Goal: Task Accomplishment & Management: Complete application form

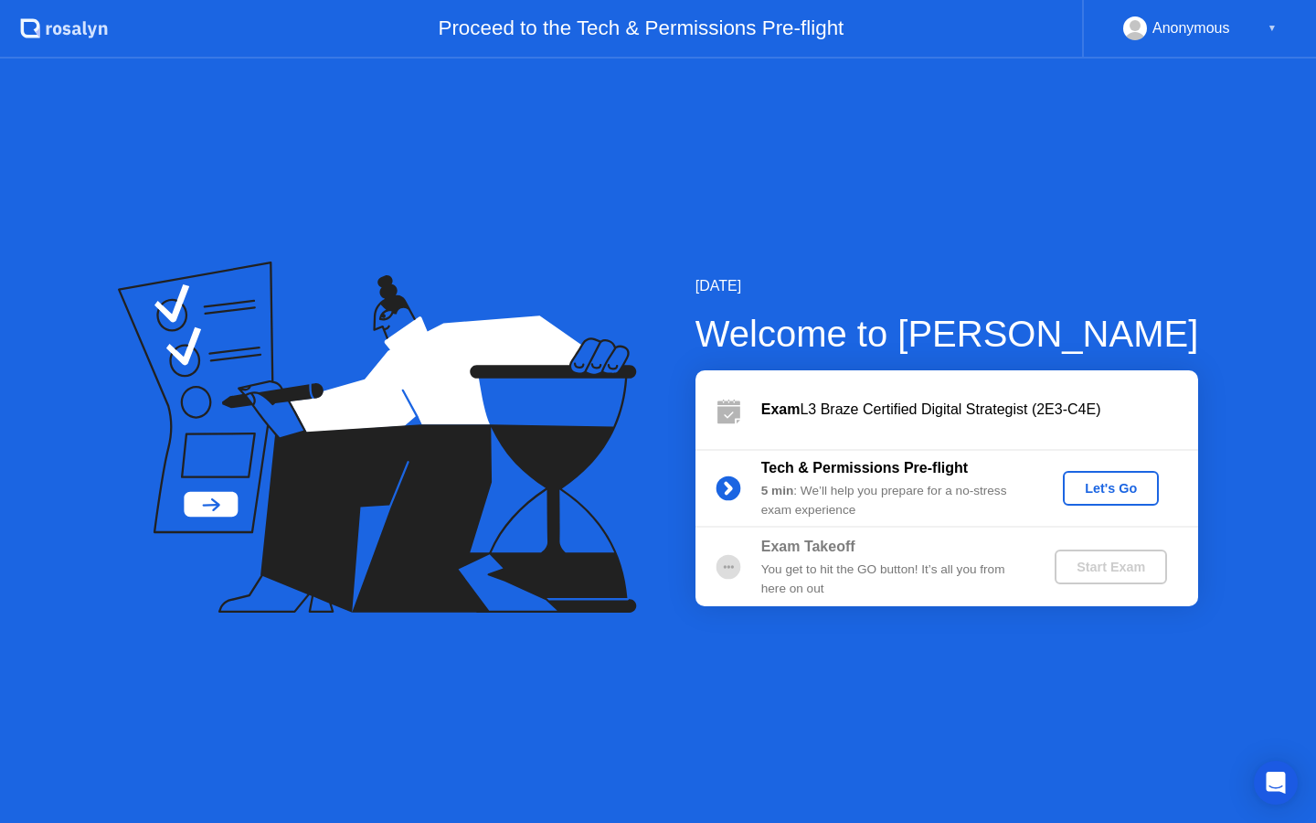
click at [1109, 491] on div "Let's Go" at bounding box center [1111, 488] width 81 height 15
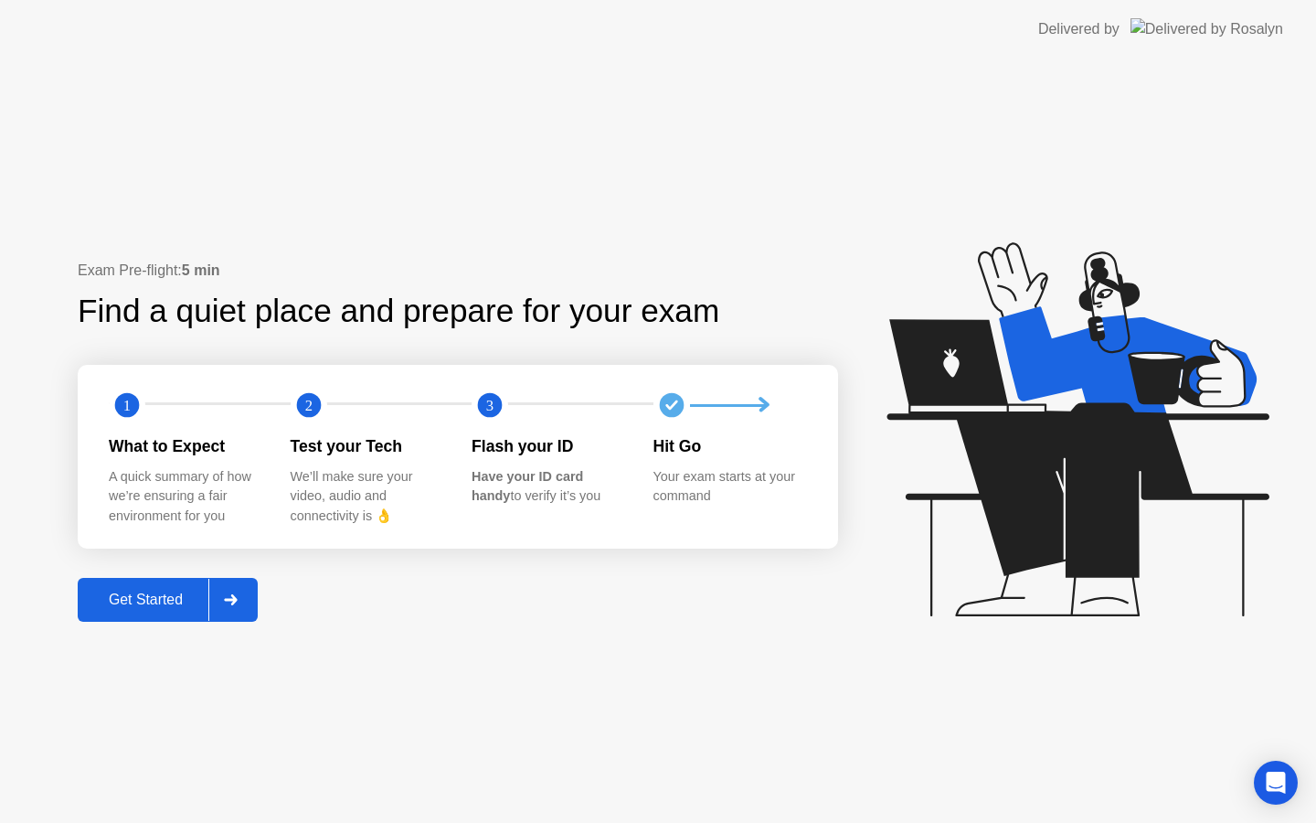
click at [176, 606] on div "Get Started" at bounding box center [145, 599] width 125 height 16
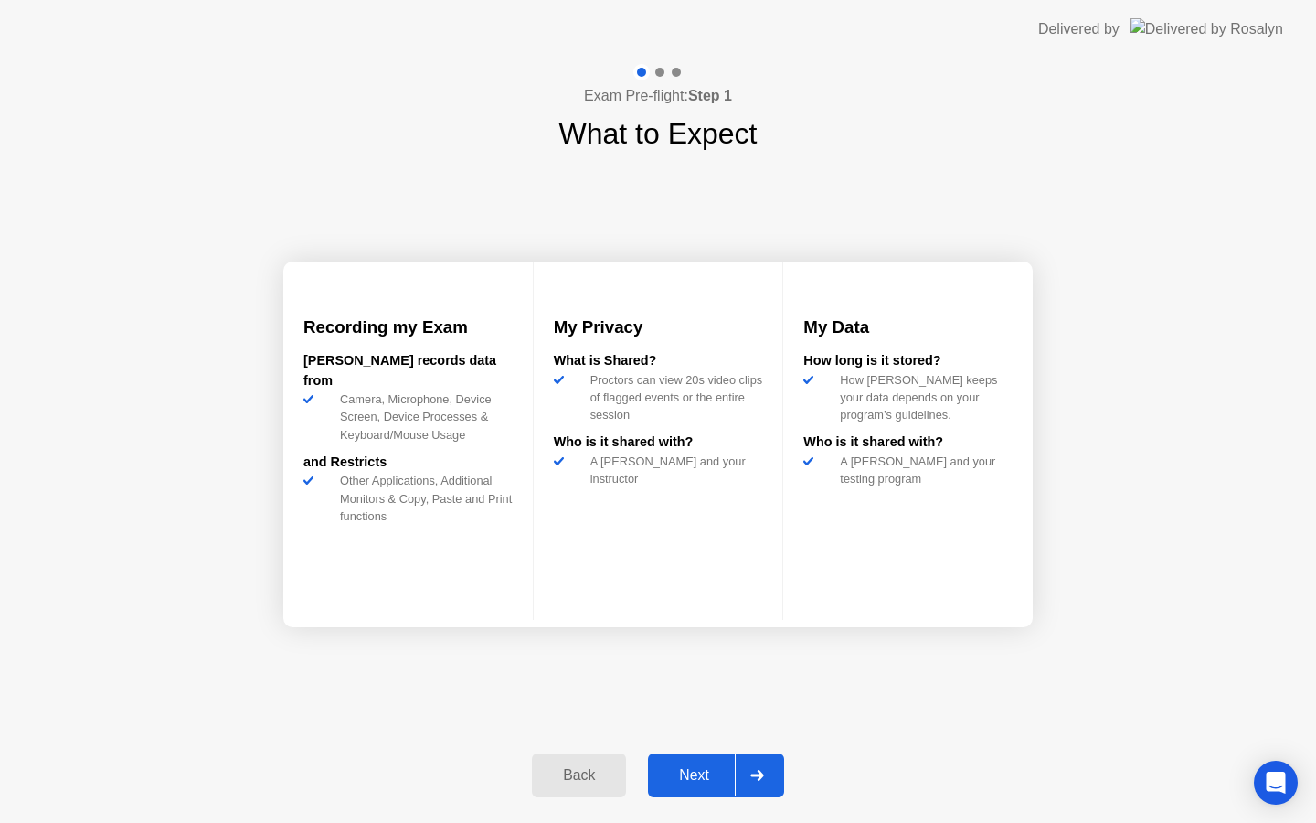
click at [687, 772] on div "Next" at bounding box center [694, 775] width 81 height 16
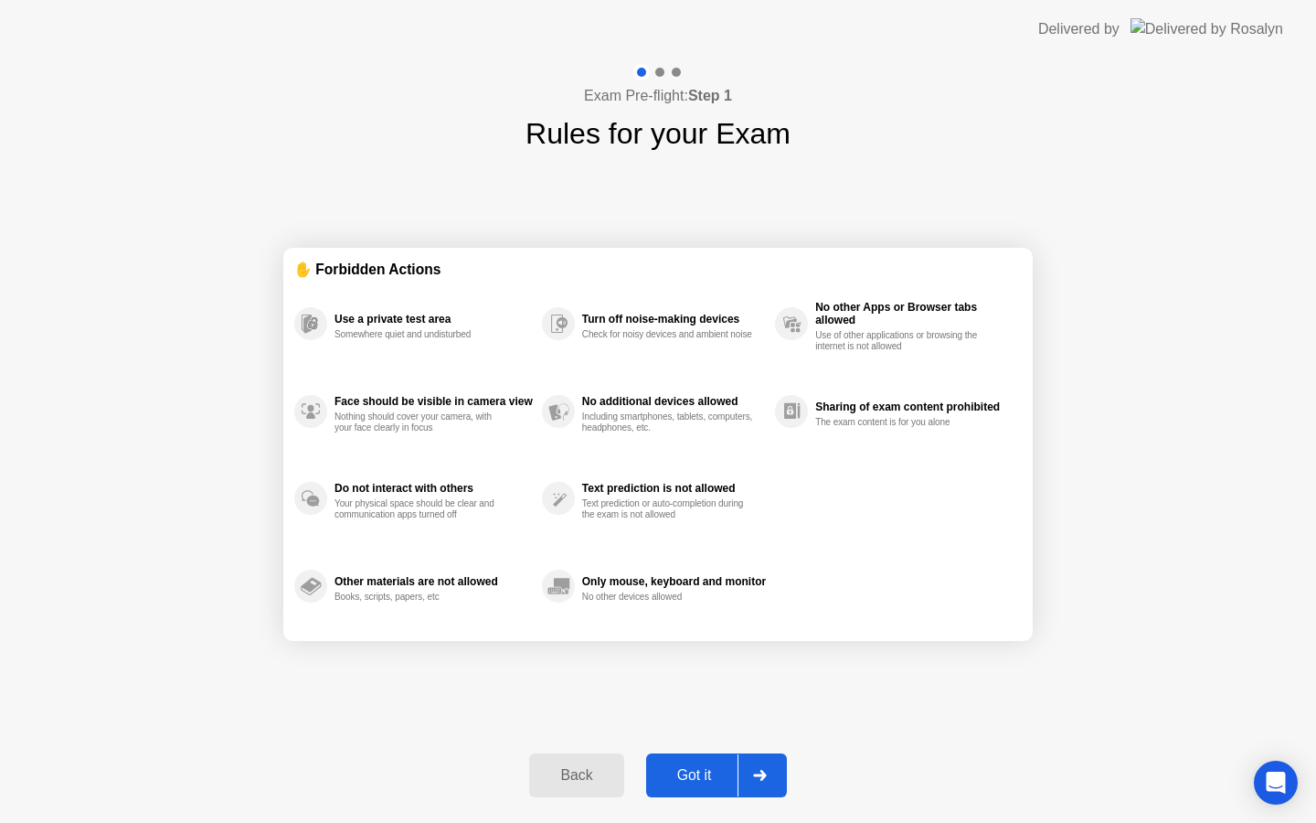
click at [699, 787] on button "Got it" at bounding box center [716, 775] width 141 height 44
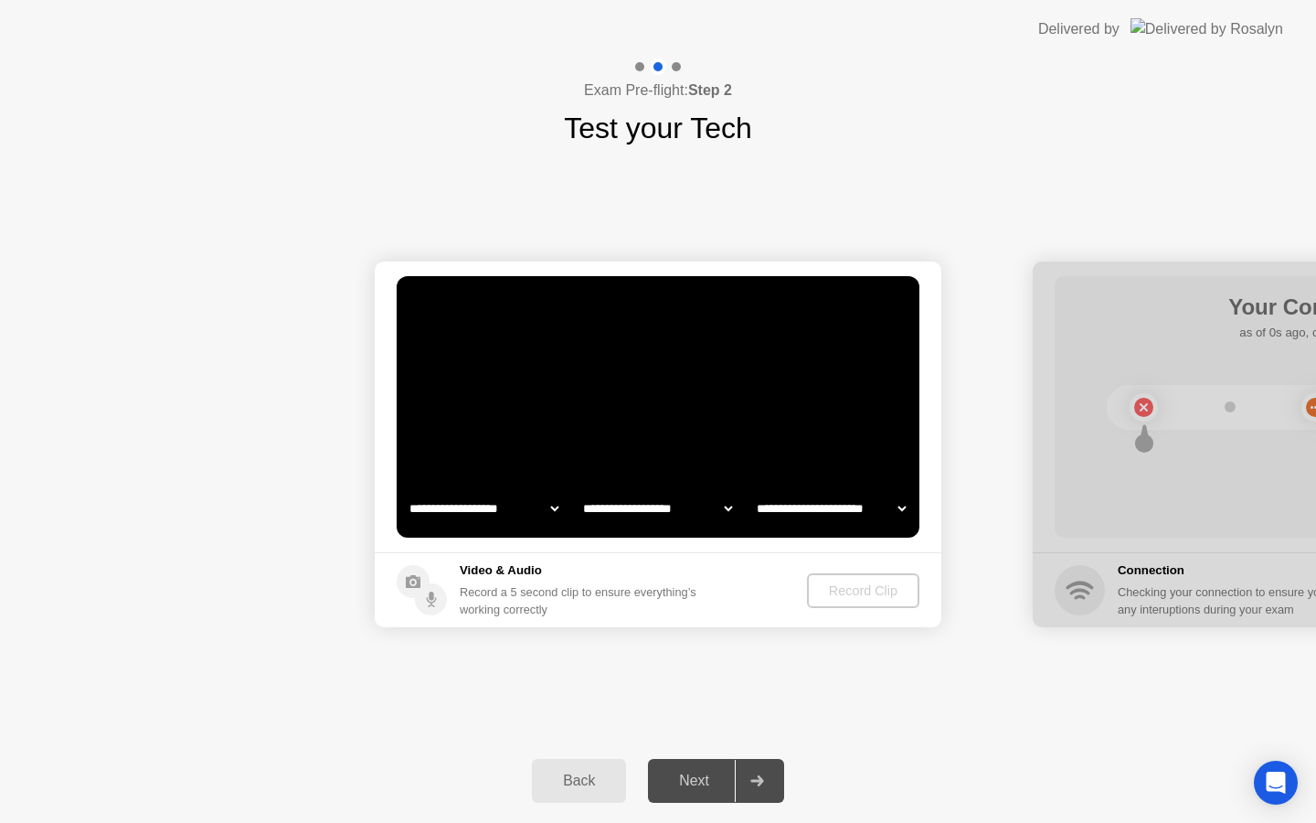
select select "**********"
select select "*******"
click at [899, 595] on div "Record Clip" at bounding box center [864, 590] width 98 height 15
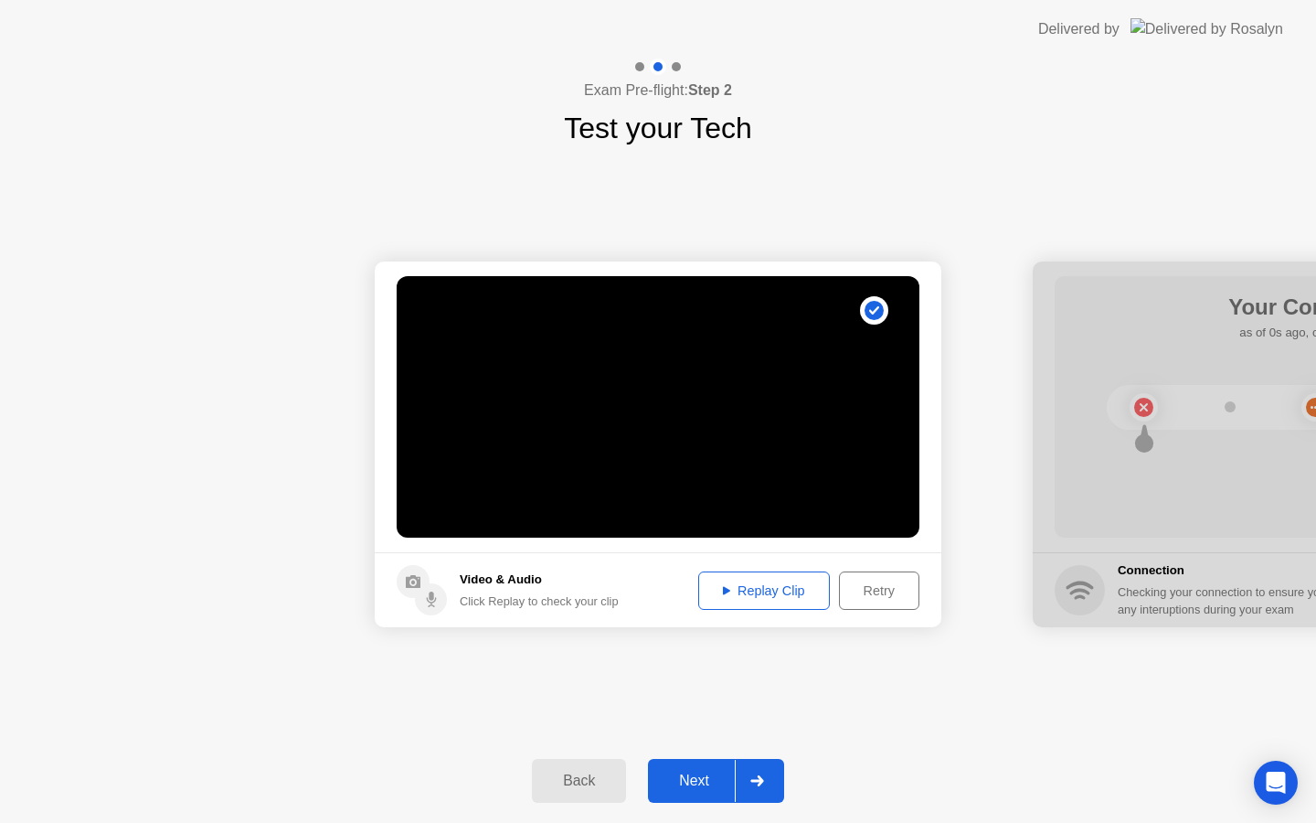
click at [688, 780] on div "Next" at bounding box center [694, 780] width 81 height 16
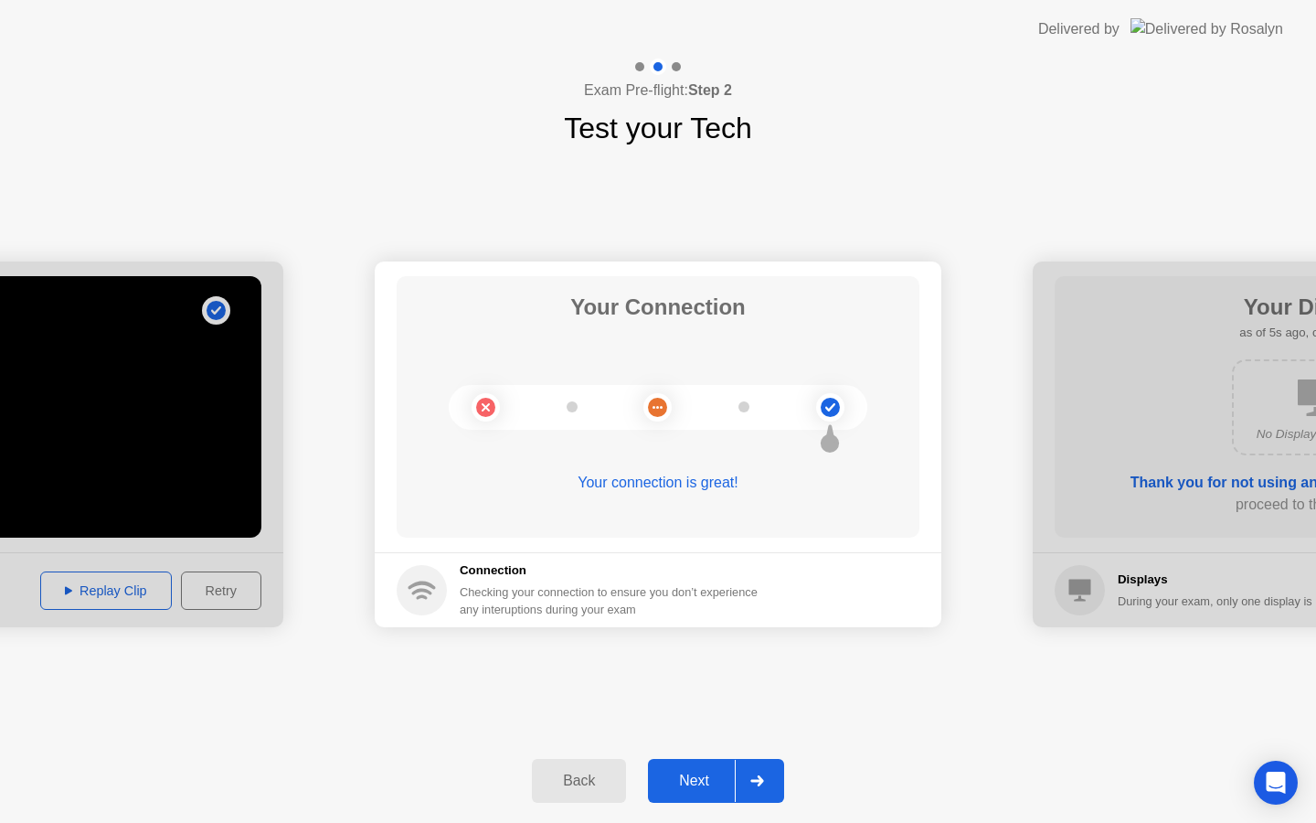
click at [707, 801] on button "Next" at bounding box center [716, 781] width 136 height 44
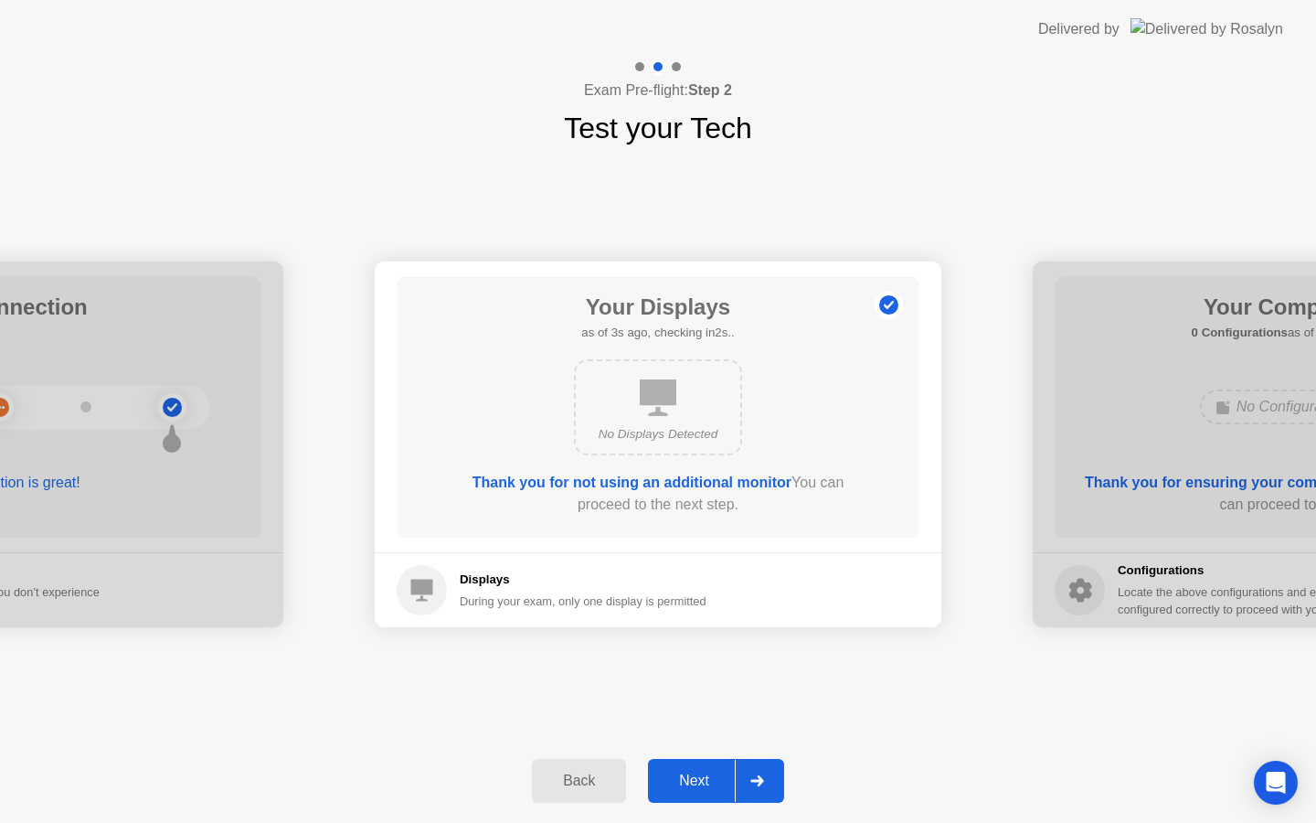
click at [686, 781] on div "Next" at bounding box center [694, 780] width 81 height 16
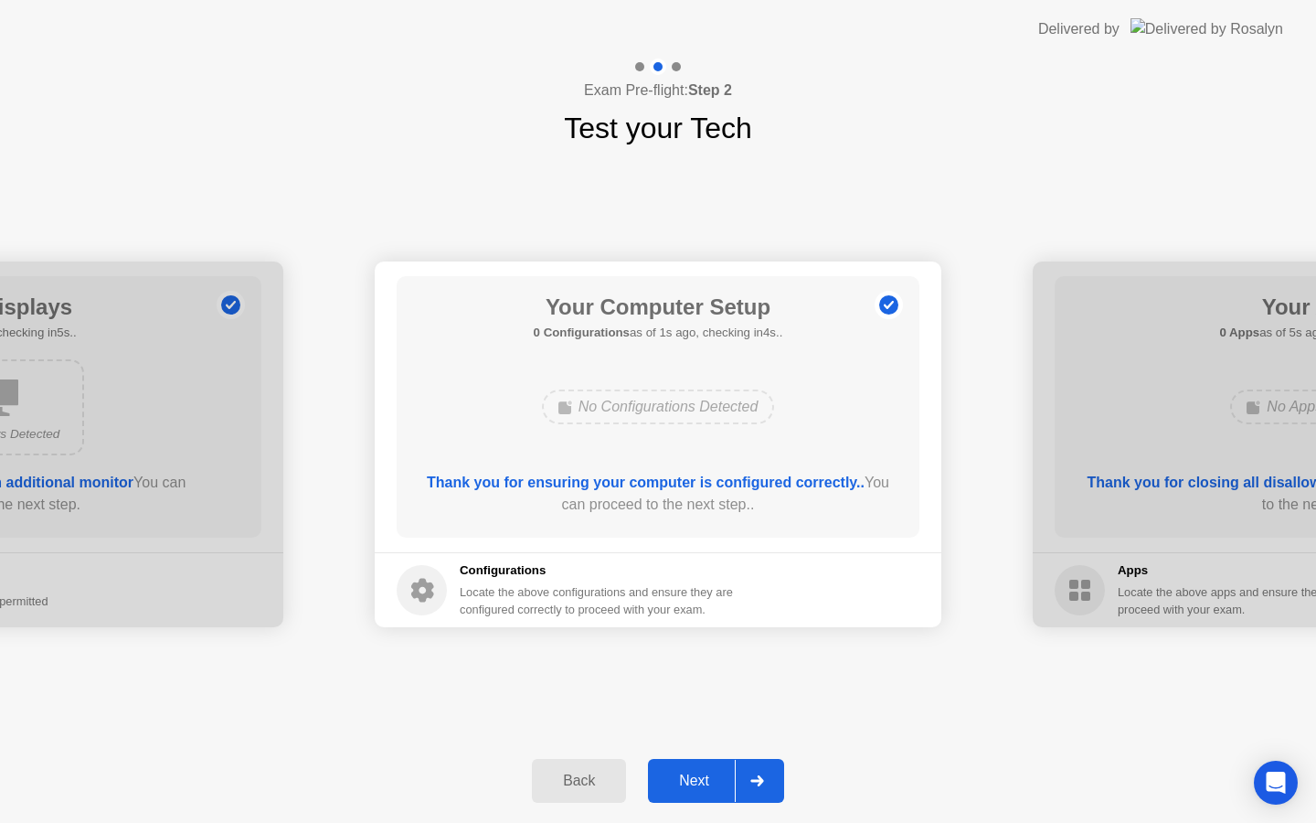
click at [697, 789] on div "Next" at bounding box center [694, 780] width 81 height 16
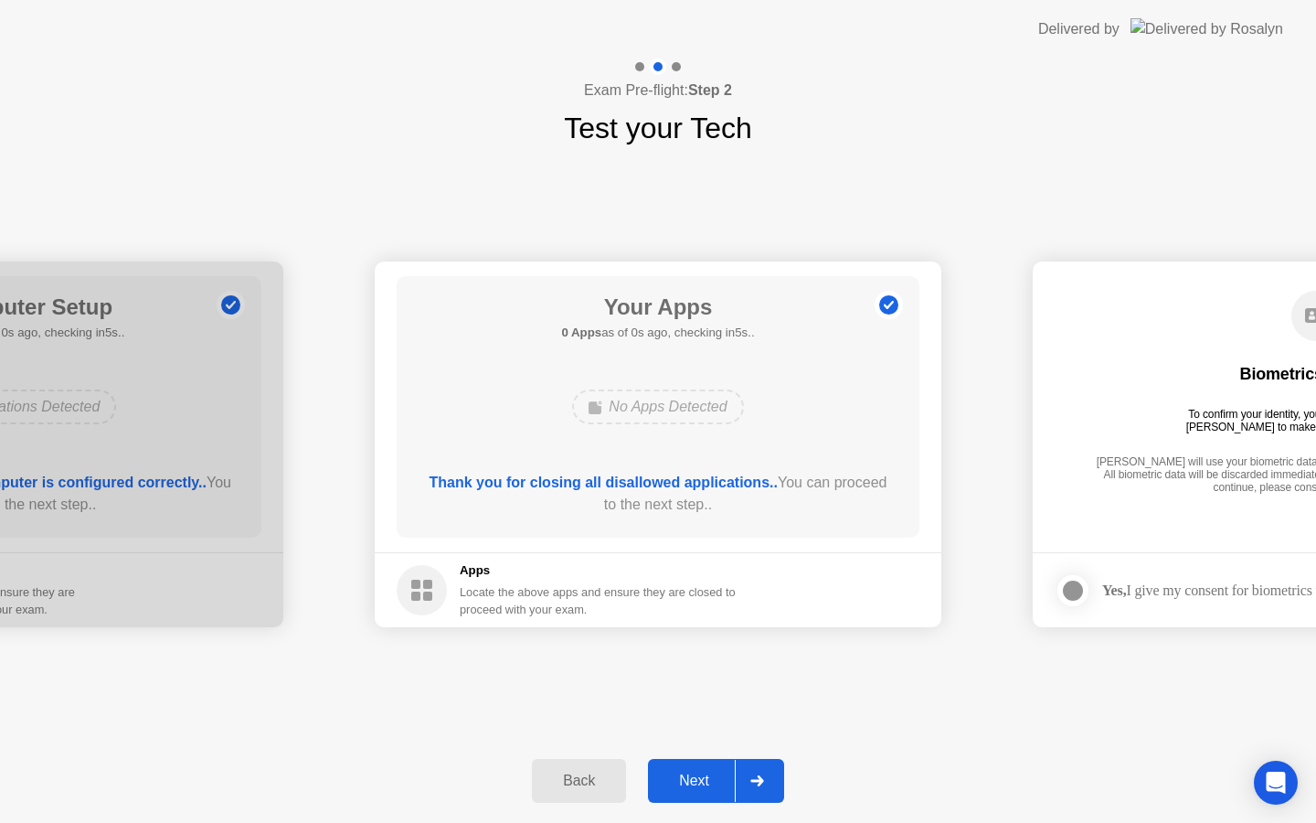
click at [698, 789] on div "Next" at bounding box center [694, 780] width 81 height 16
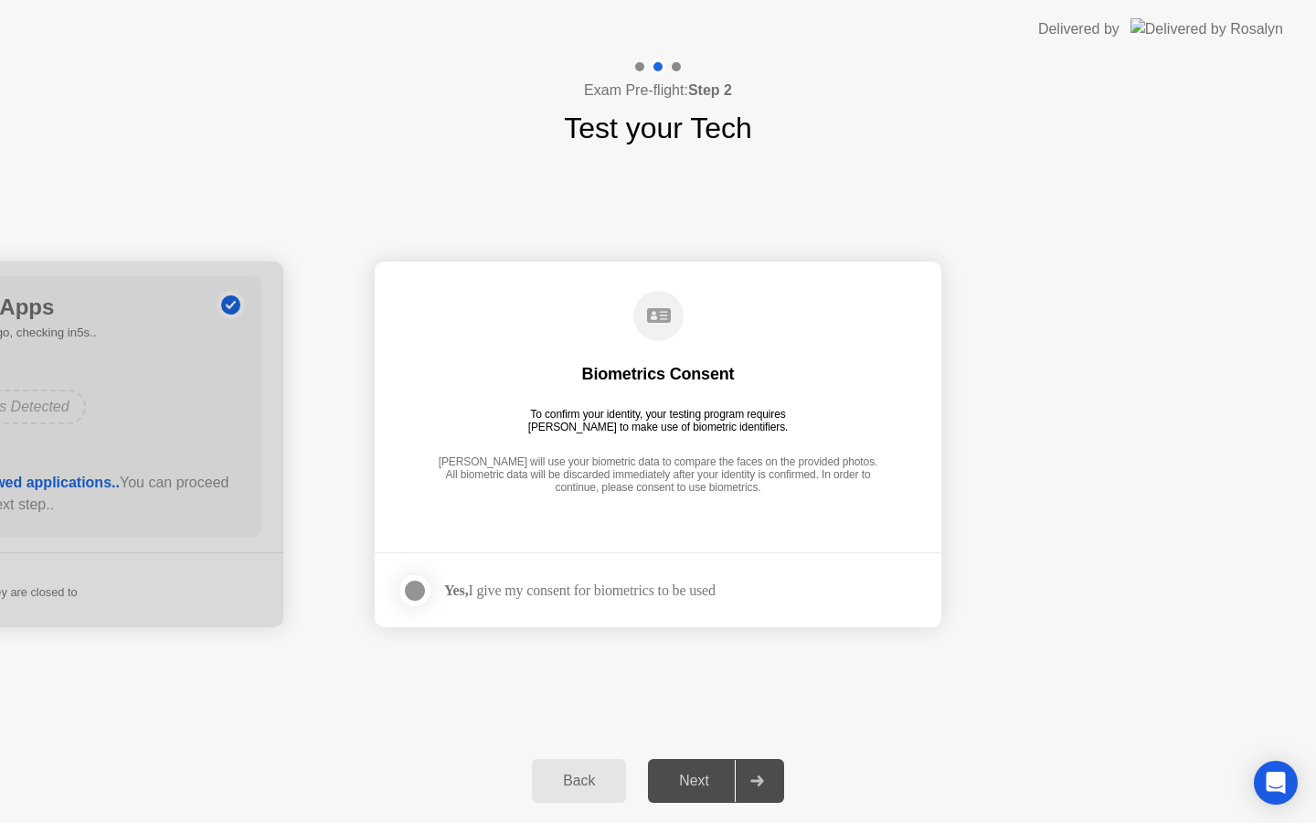
click at [641, 593] on div "Yes, I give my consent for biometrics to be used" at bounding box center [580, 589] width 272 height 17
click at [707, 783] on div "Next" at bounding box center [694, 780] width 81 height 16
click at [410, 591] on div at bounding box center [415, 591] width 22 height 22
click at [687, 794] on button "Next" at bounding box center [716, 781] width 136 height 44
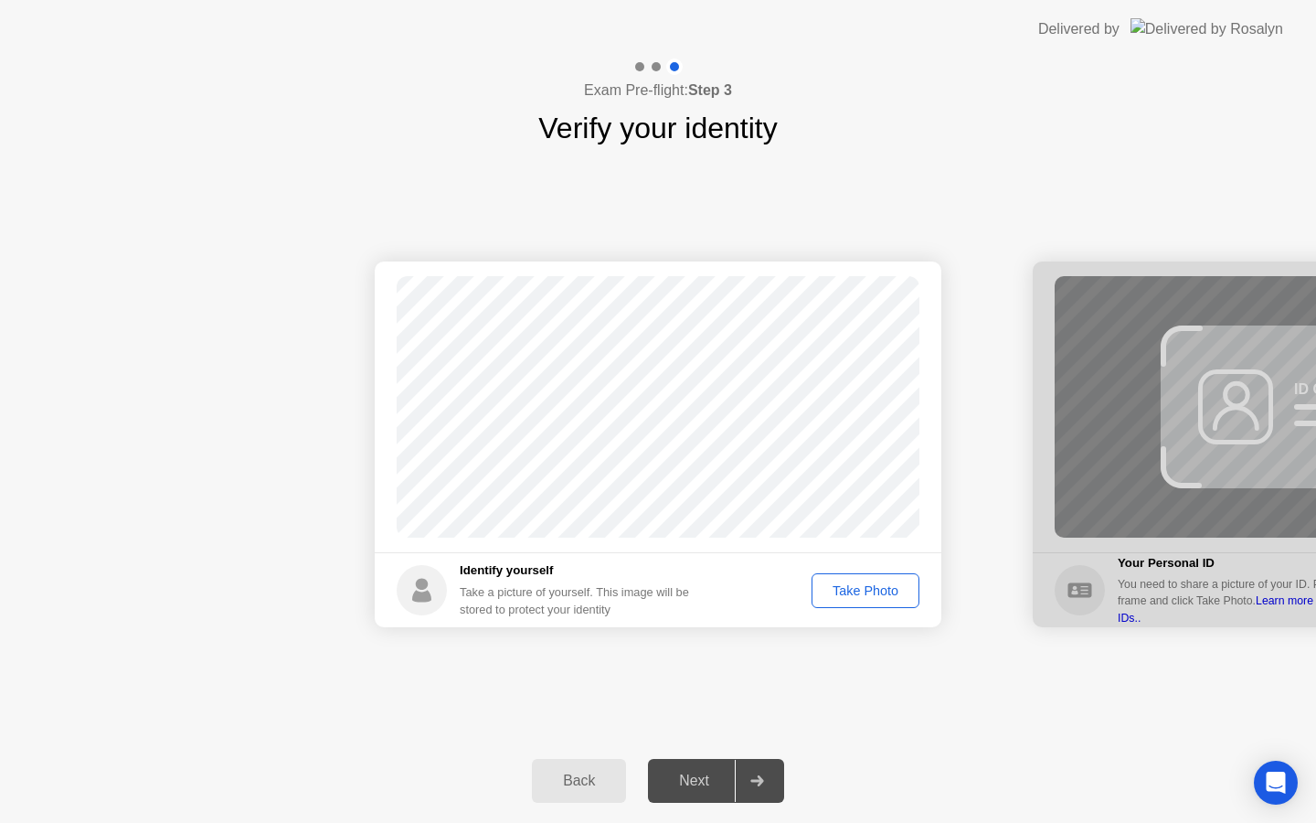
click at [898, 591] on div "Take Photo" at bounding box center [865, 590] width 95 height 15
click at [679, 792] on button "Next" at bounding box center [716, 781] width 136 height 44
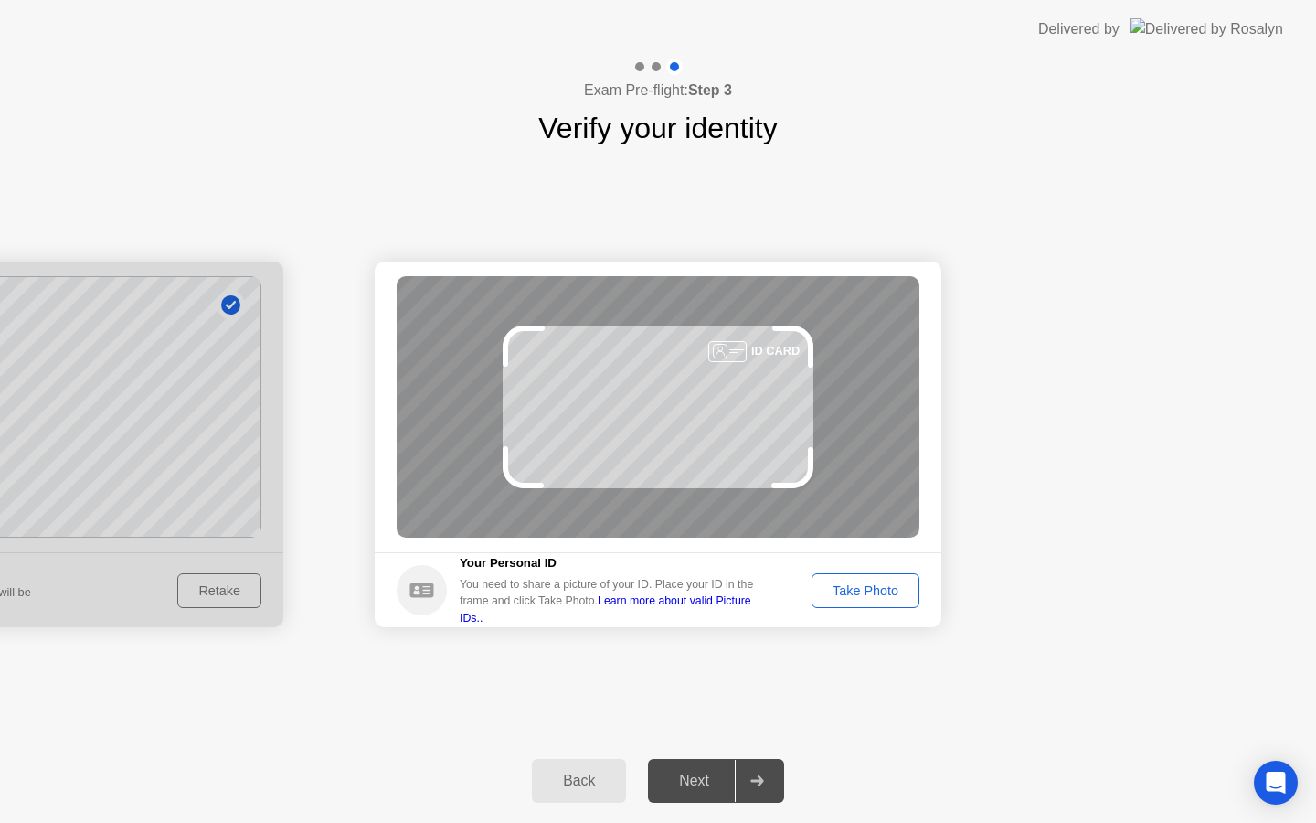
click at [847, 597] on div "Take Photo" at bounding box center [865, 590] width 95 height 15
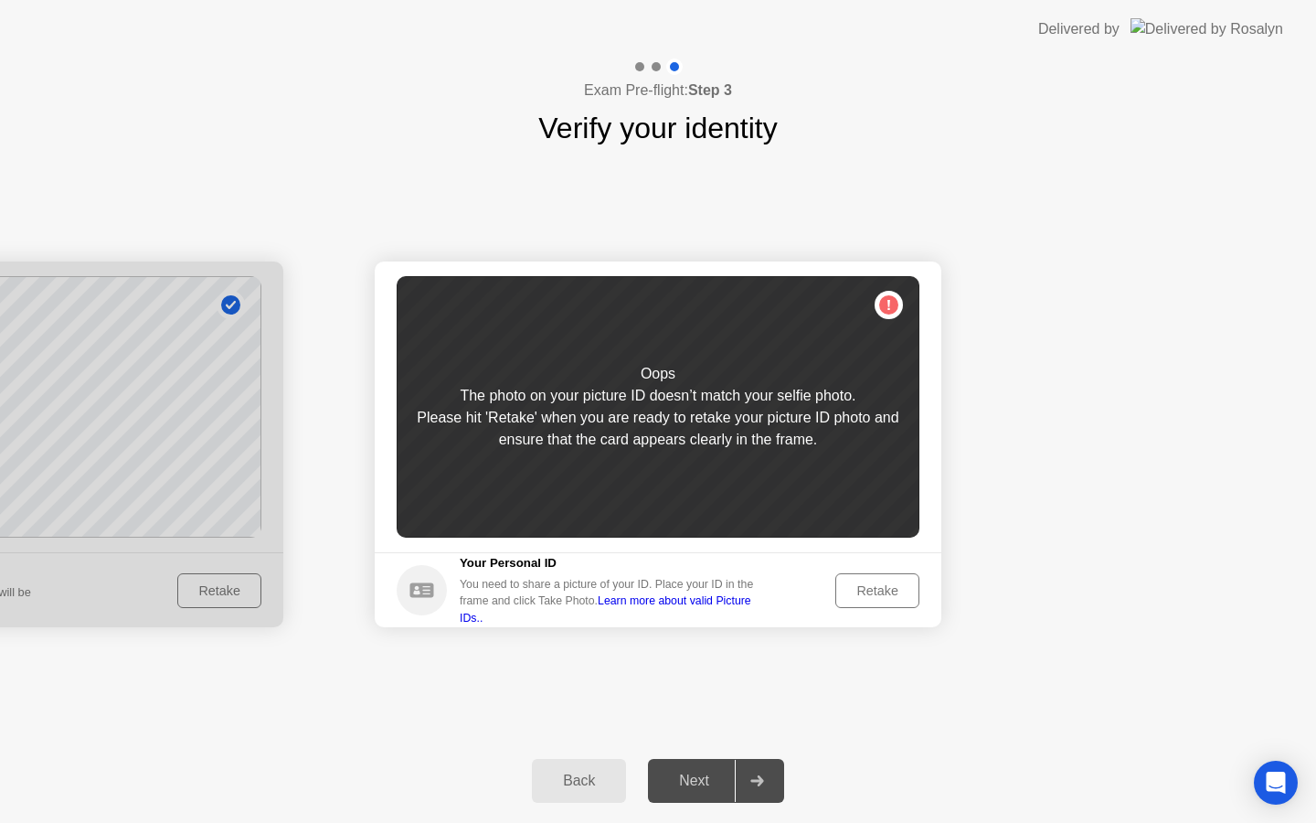
click at [843, 598] on div "Retake" at bounding box center [877, 590] width 71 height 15
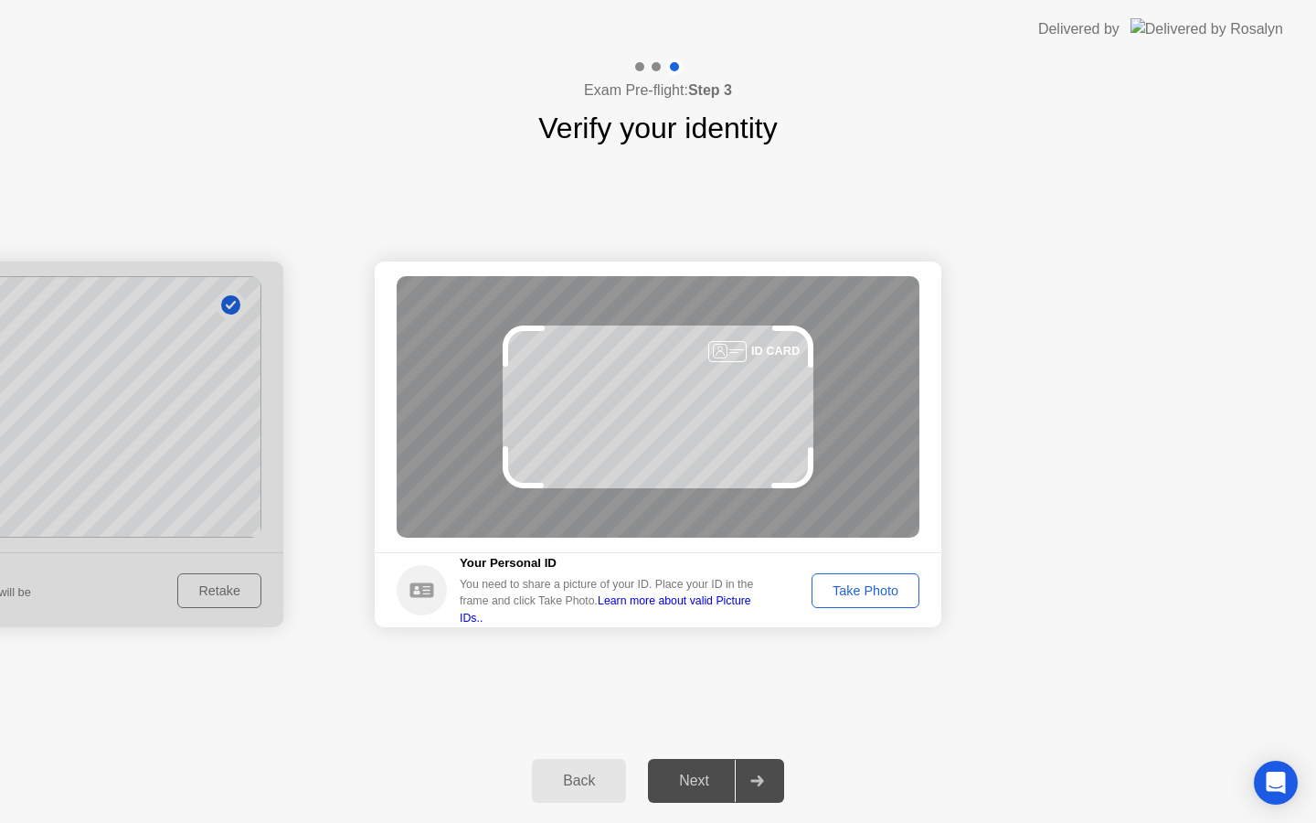
click at [601, 783] on div "Back" at bounding box center [579, 780] width 83 height 16
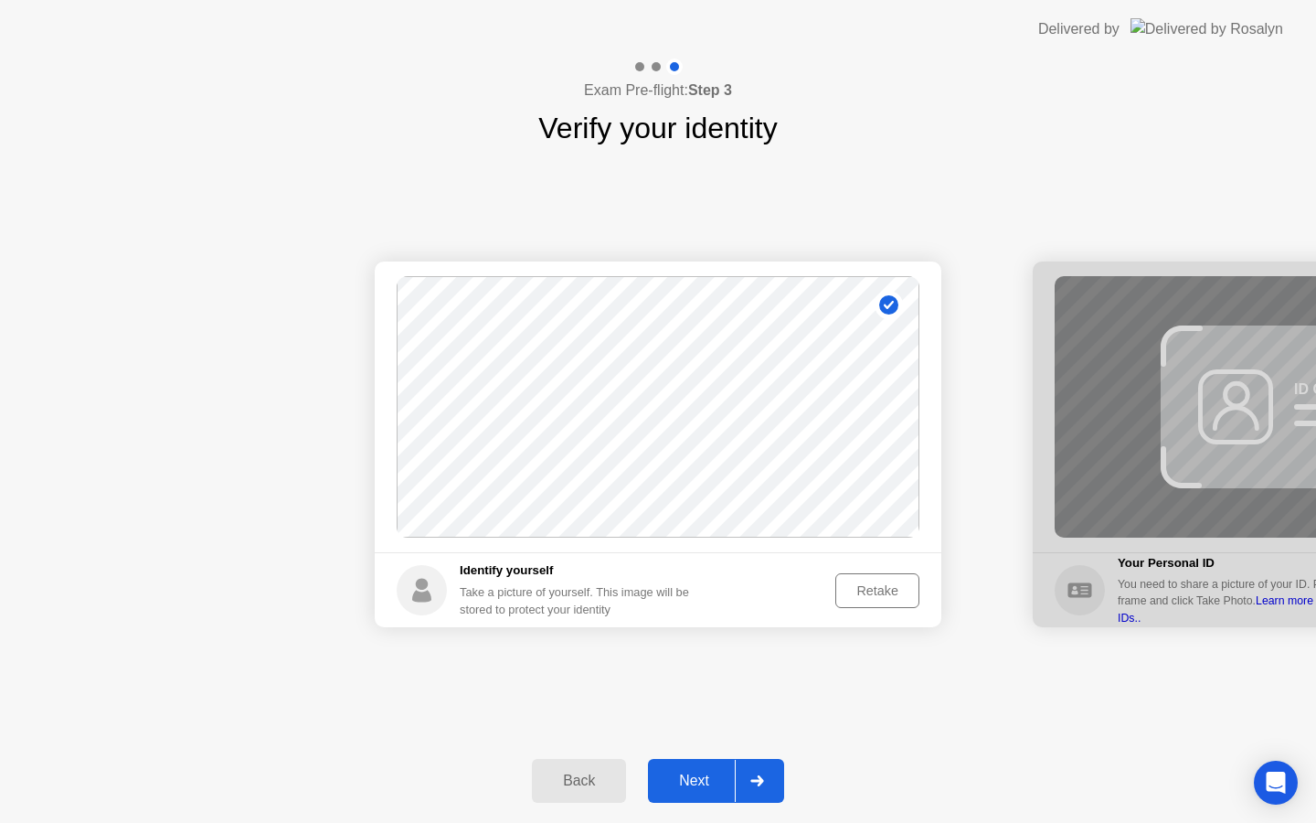
click at [860, 584] on div "Retake" at bounding box center [877, 590] width 71 height 15
click at [857, 596] on div "Take Photo" at bounding box center [865, 590] width 95 height 15
click at [677, 781] on div "Next" at bounding box center [694, 780] width 81 height 16
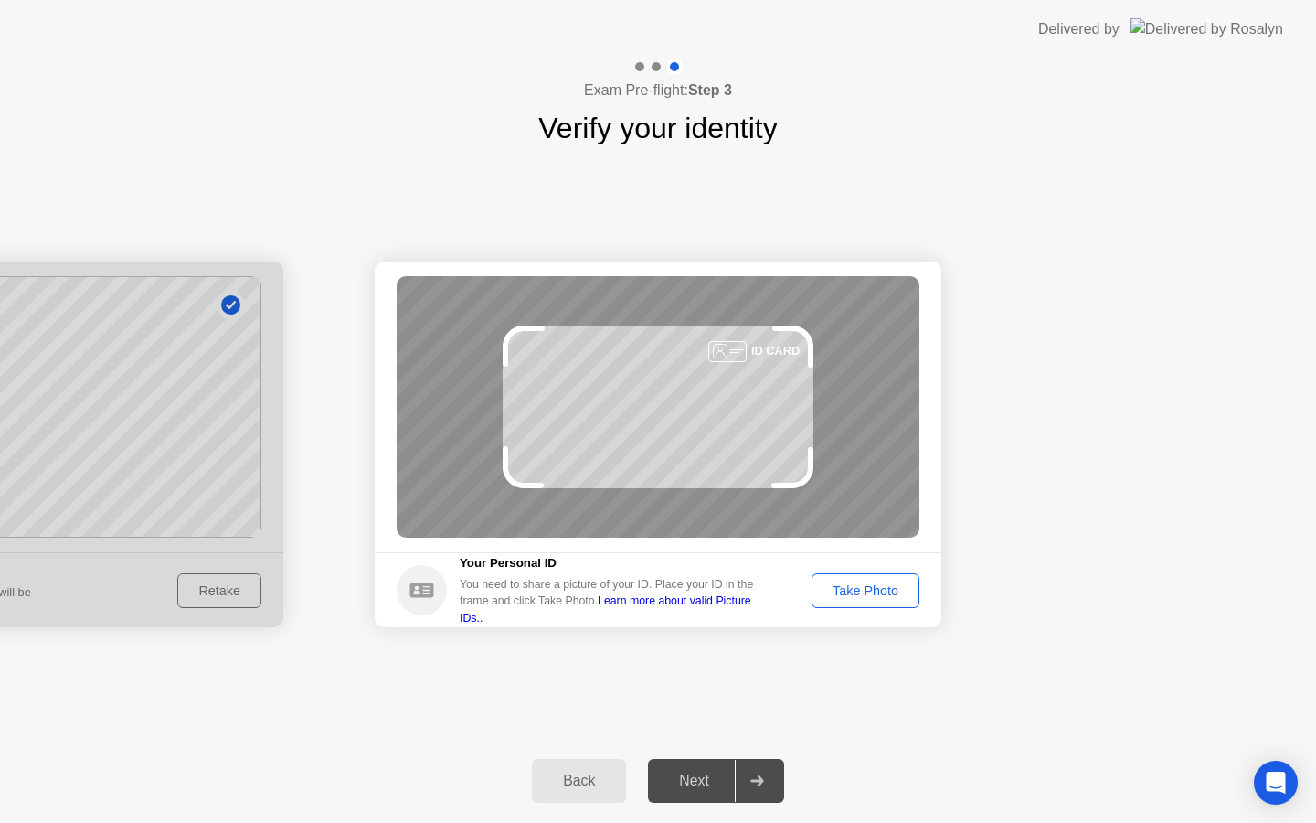
click at [851, 591] on div "Take Photo" at bounding box center [865, 590] width 95 height 15
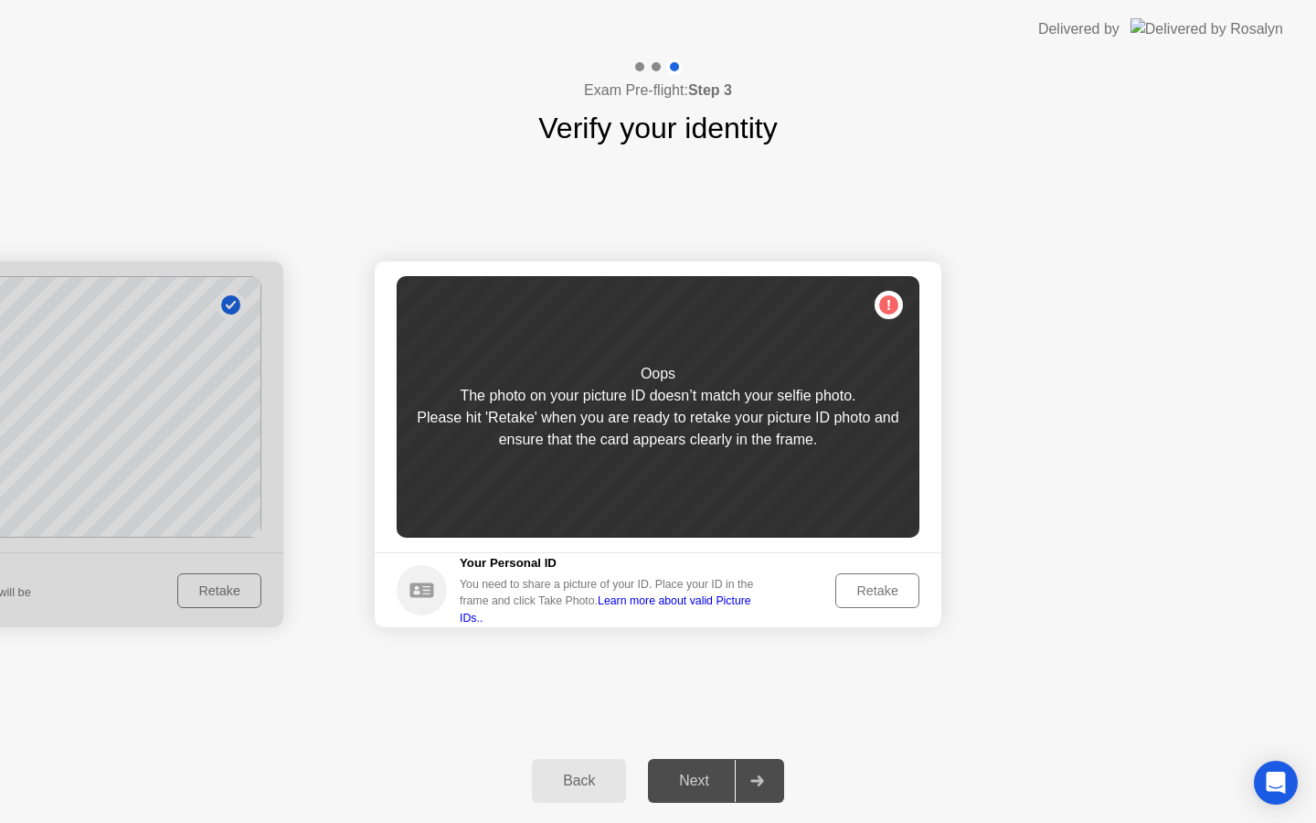
click at [878, 584] on div "Retake" at bounding box center [877, 590] width 71 height 15
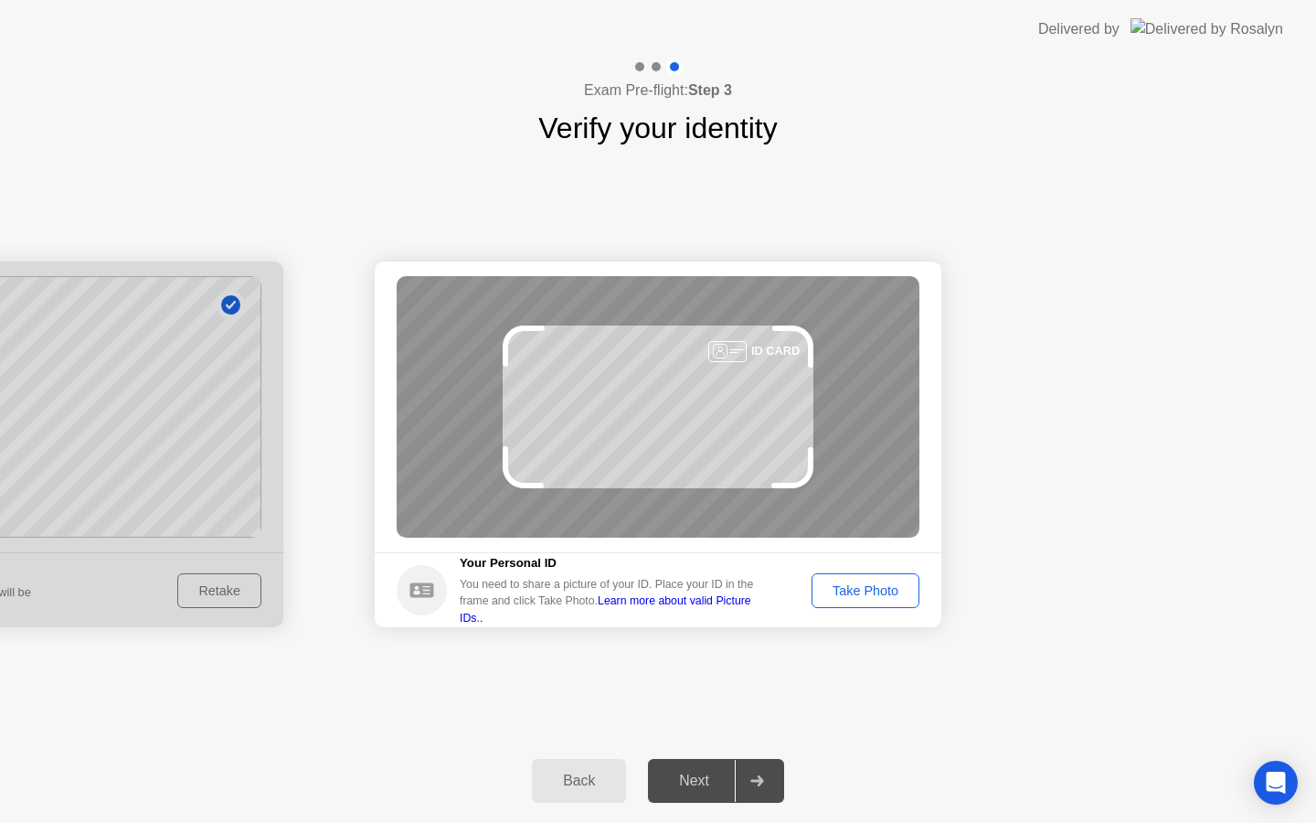
click at [857, 591] on div "Take Photo" at bounding box center [865, 590] width 95 height 15
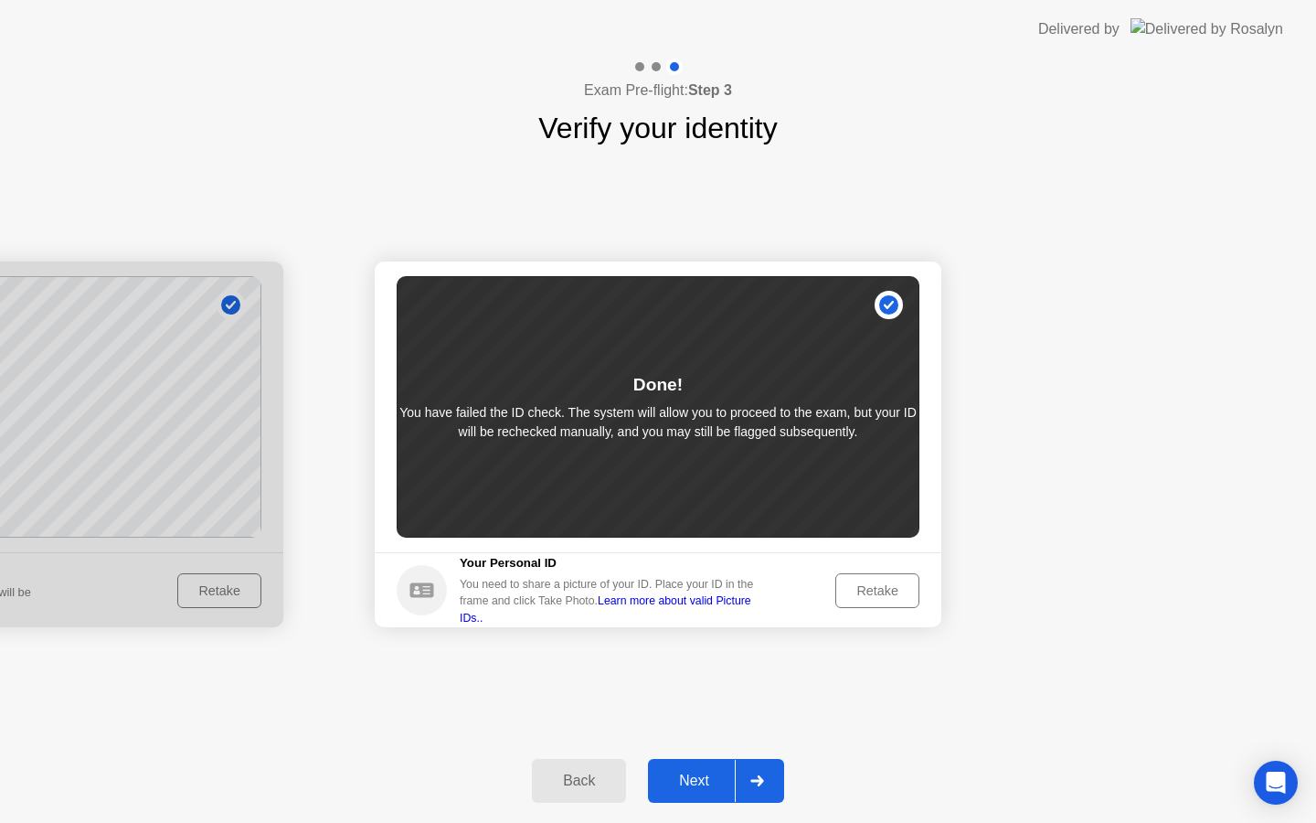
click at [711, 772] on div "Next" at bounding box center [694, 780] width 81 height 16
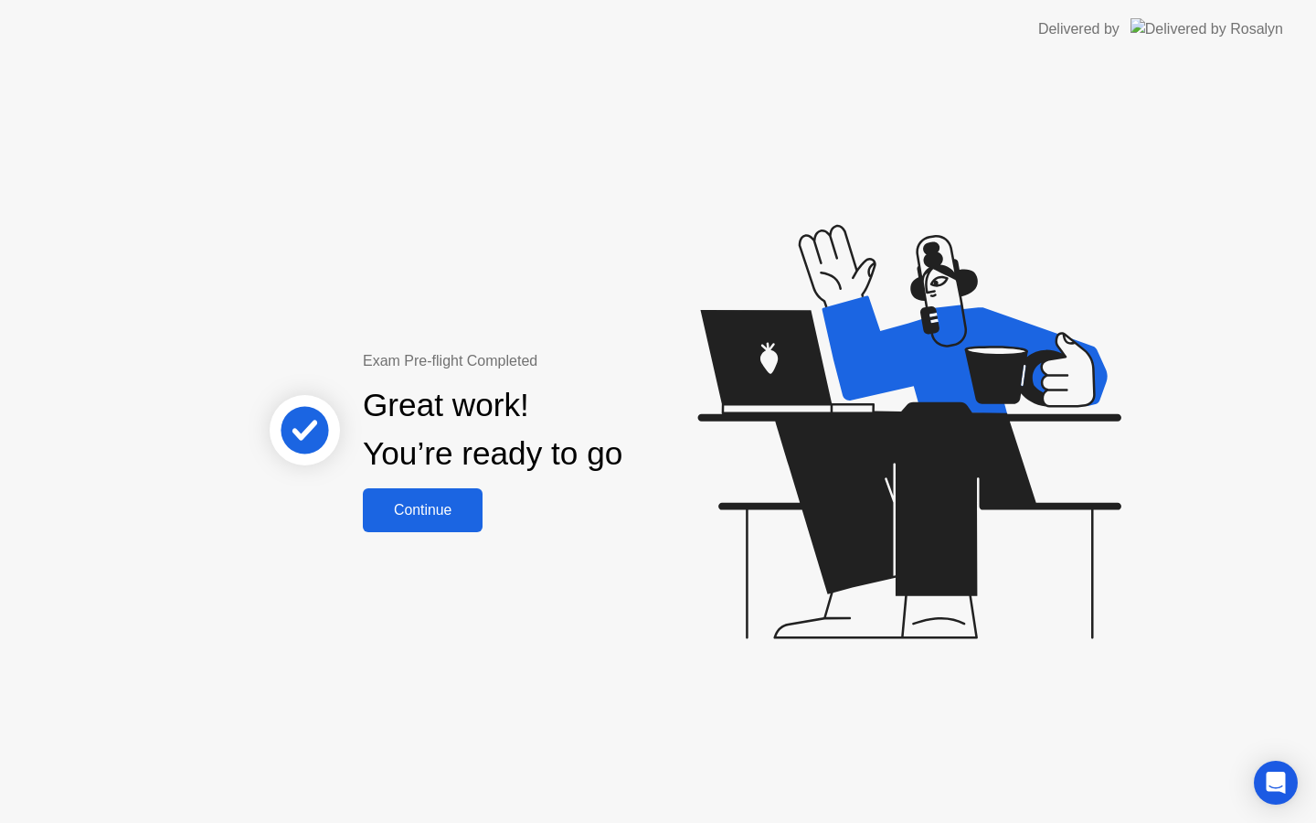
click at [440, 510] on div "Continue" at bounding box center [422, 510] width 109 height 16
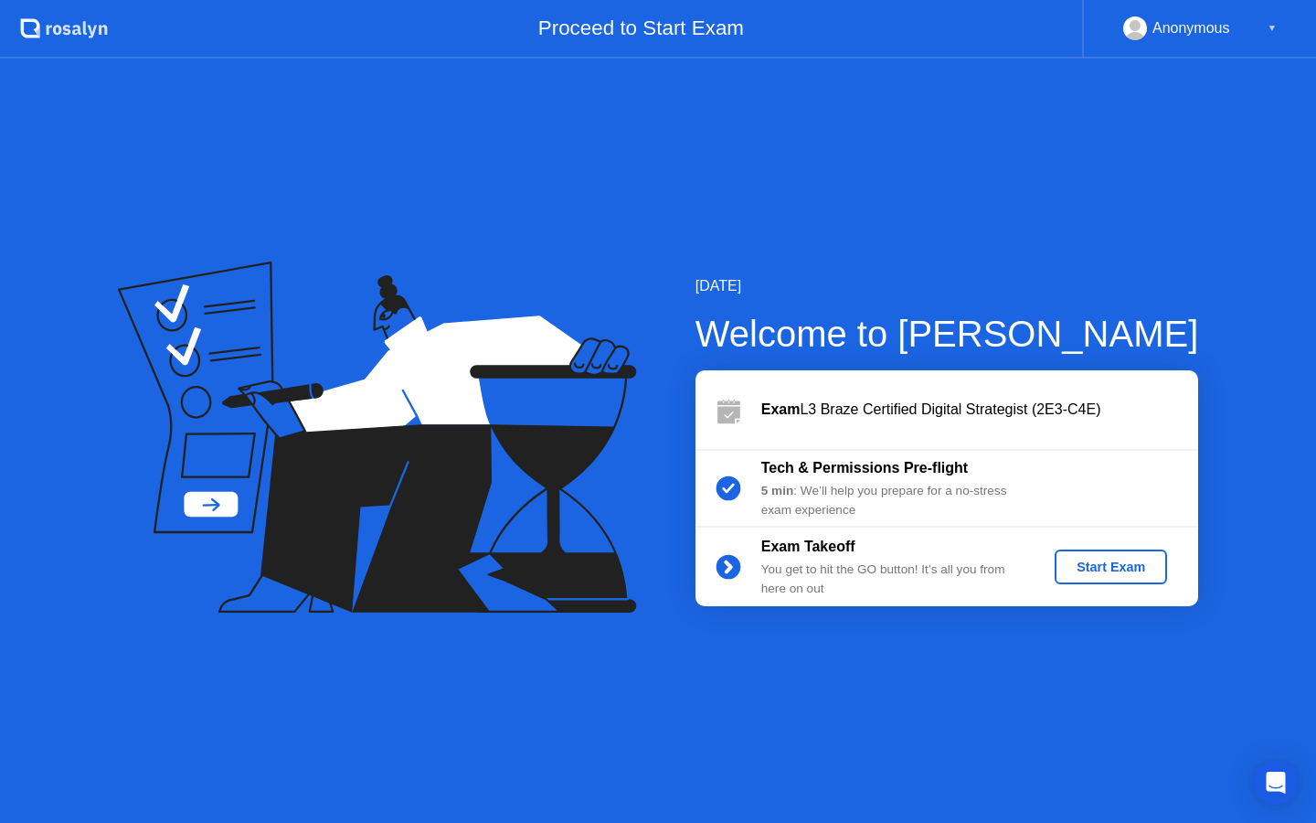
click at [1063, 561] on div "Start Exam" at bounding box center [1111, 566] width 98 height 15
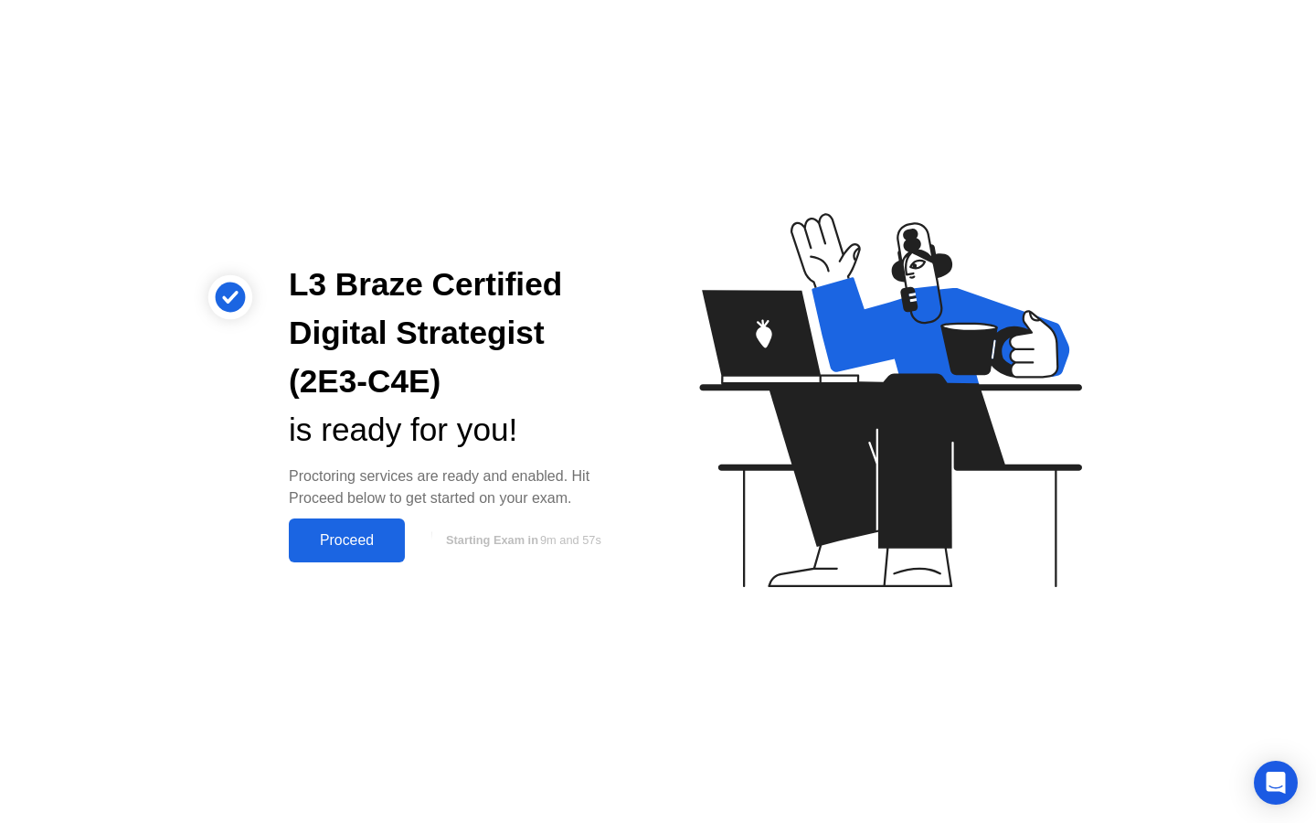
click at [344, 549] on div "Proceed" at bounding box center [346, 540] width 105 height 16
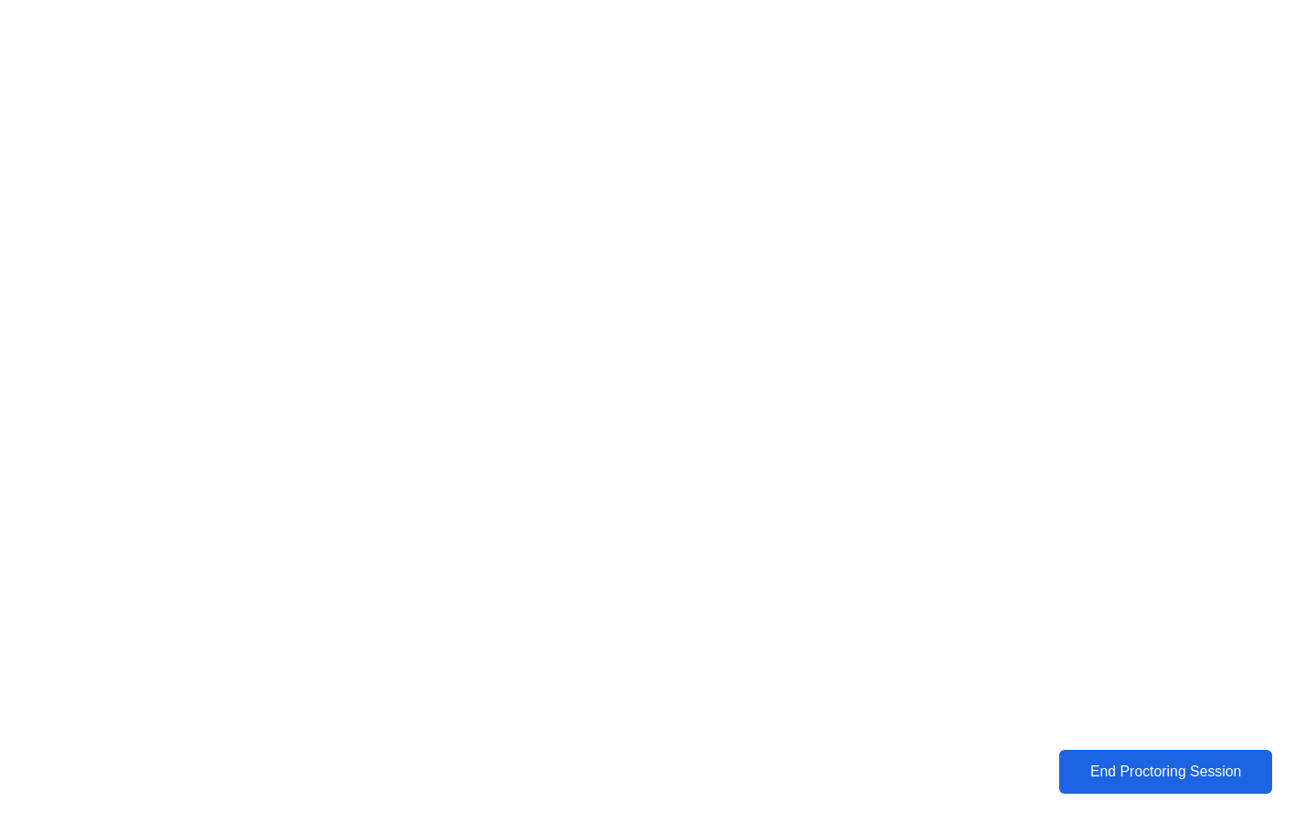
click at [1171, 772] on div "End Proctoring Session" at bounding box center [1166, 771] width 202 height 16
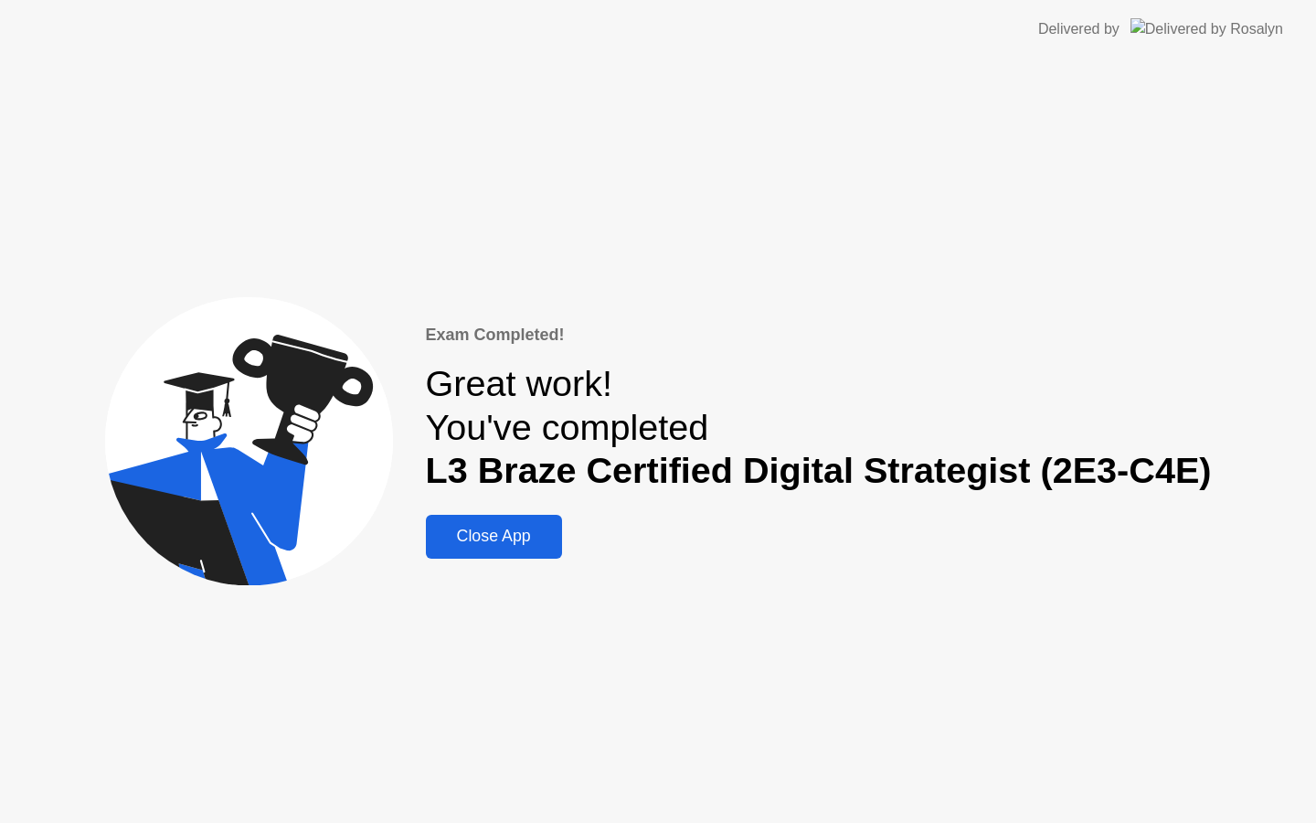
click at [500, 534] on div "Close App" at bounding box center [493, 536] width 125 height 19
